Goal: Task Accomplishment & Management: Use online tool/utility

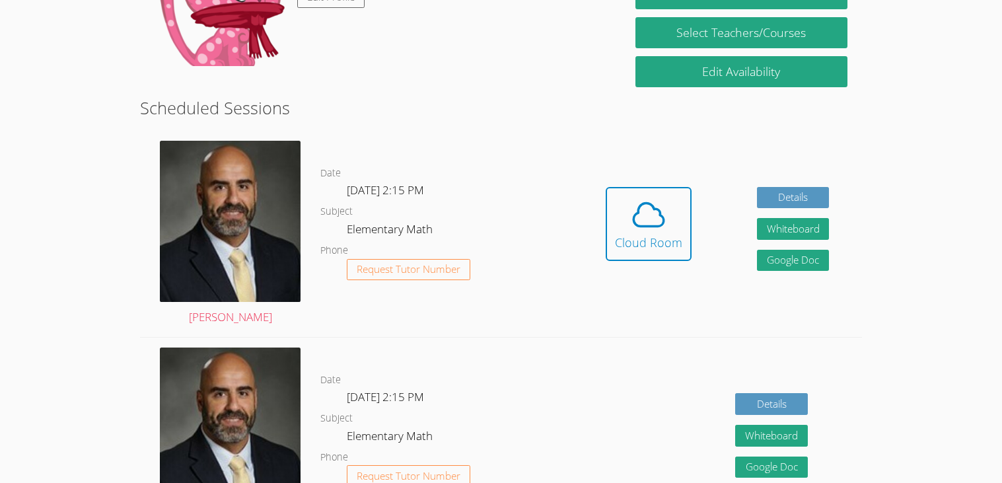
scroll to position [261, 0]
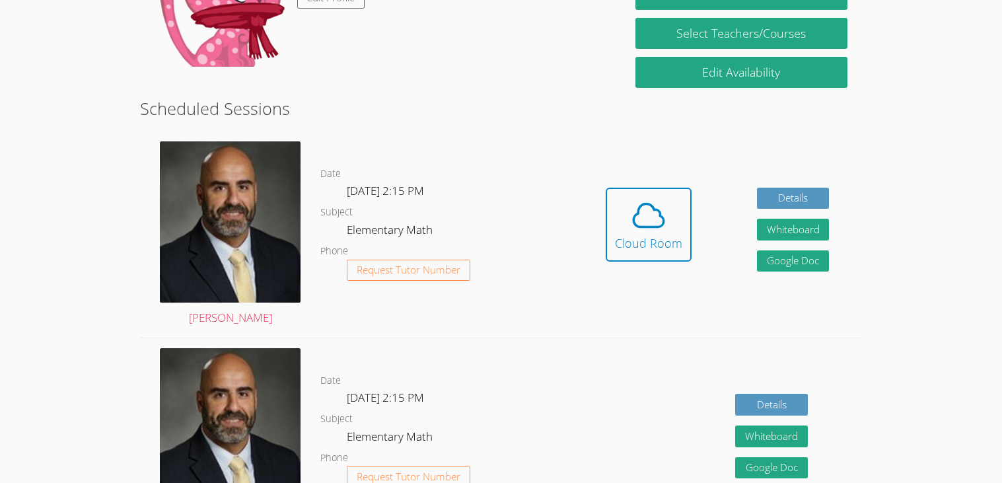
click at [650, 412] on div "Details Whiteboard Hidden Google Doc" at bounding box center [717, 441] width 289 height 206
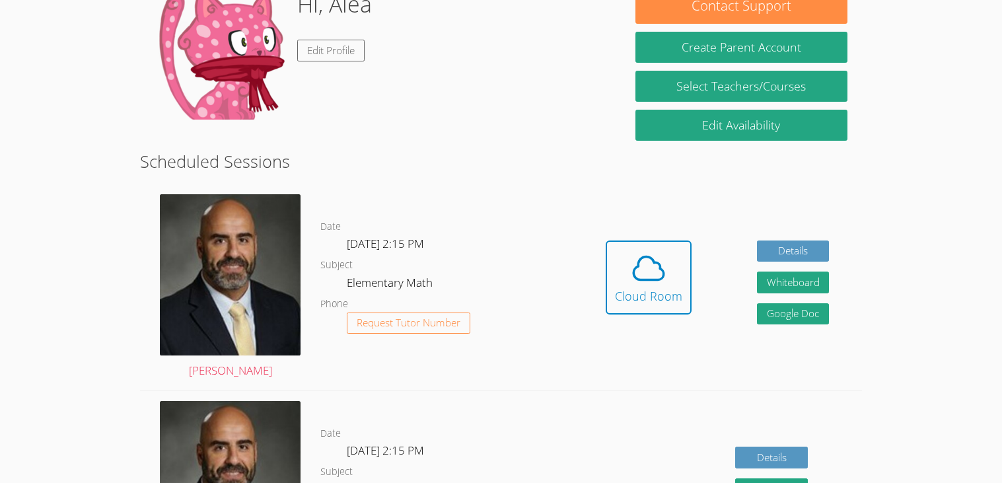
scroll to position [207, 0]
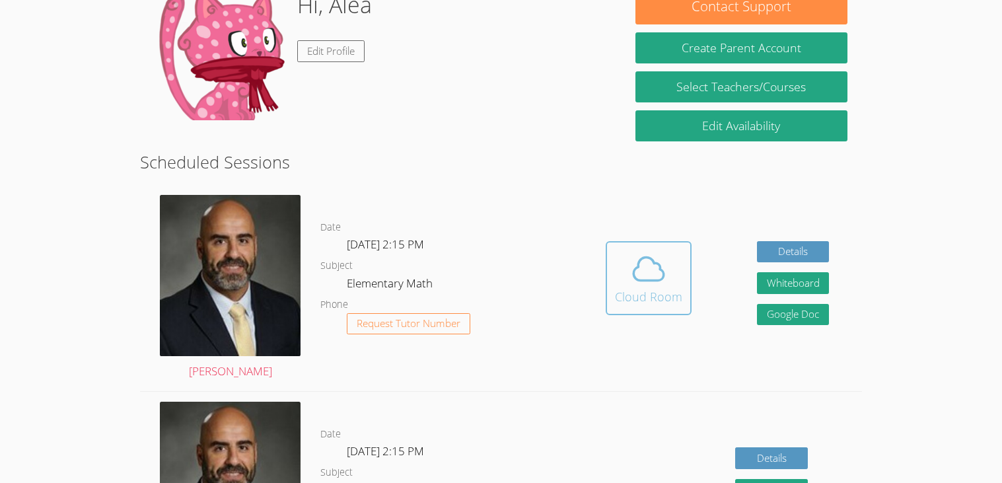
click at [640, 296] on div "Cloud Room" at bounding box center [648, 296] width 67 height 18
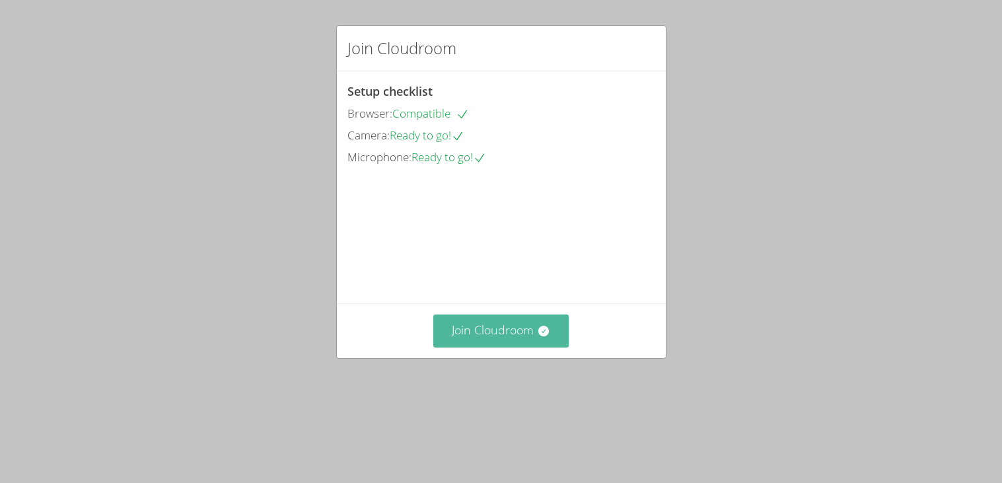
click at [496, 347] on button "Join Cloudroom" at bounding box center [500, 330] width 135 height 32
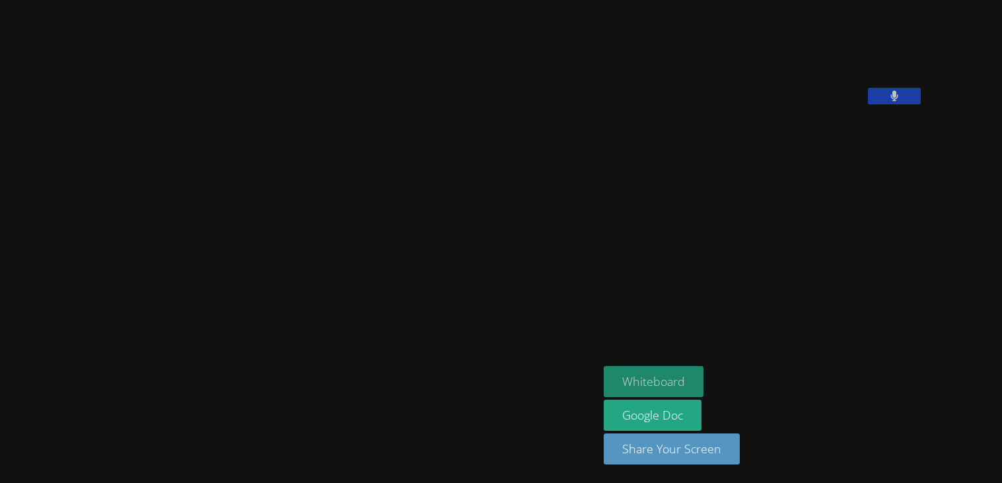
click at [703, 379] on button "Whiteboard" at bounding box center [654, 381] width 100 height 31
